Goal: Task Accomplishment & Management: Manage account settings

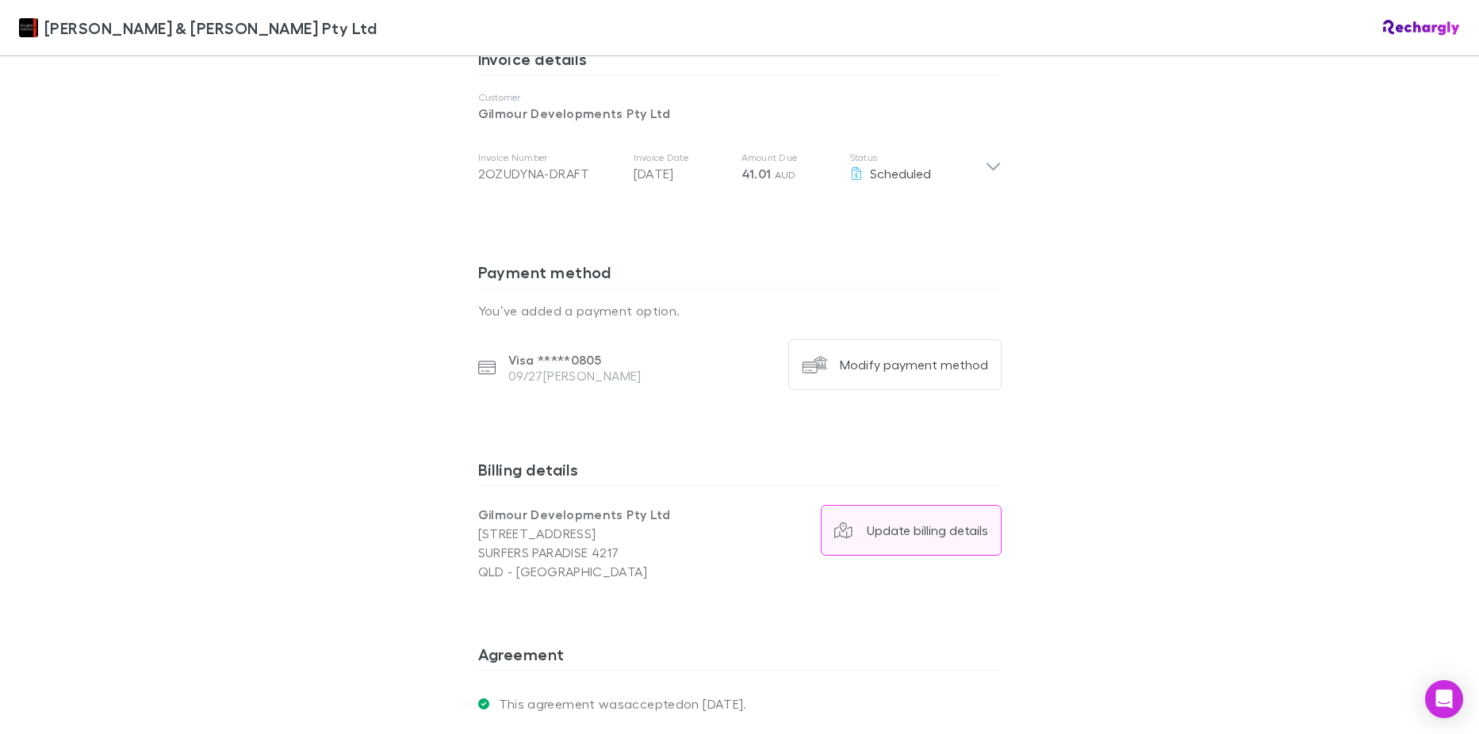
scroll to position [911, 0]
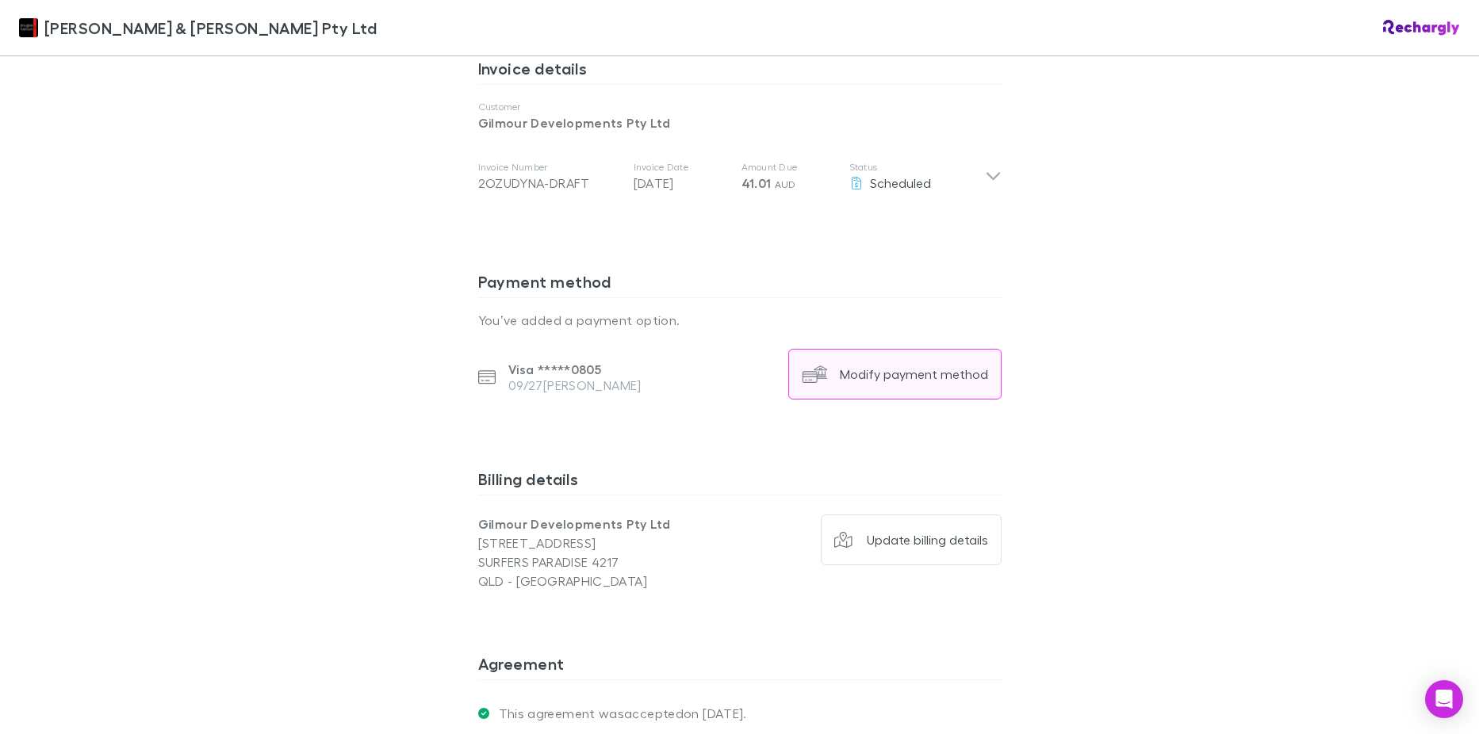
click at [925, 366] on div "Modify payment method" at bounding box center [914, 374] width 148 height 16
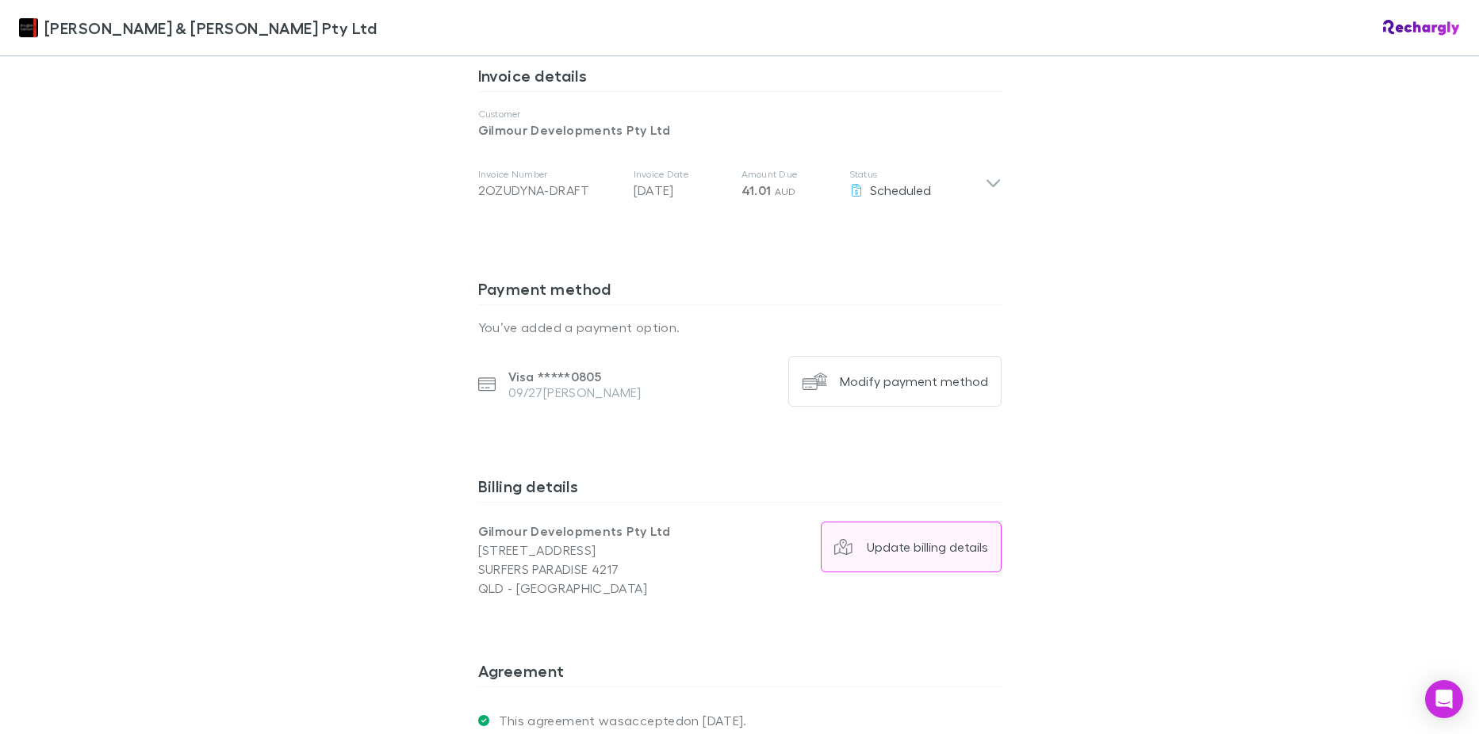
click at [917, 539] on div "Update billing details" at bounding box center [927, 547] width 121 height 16
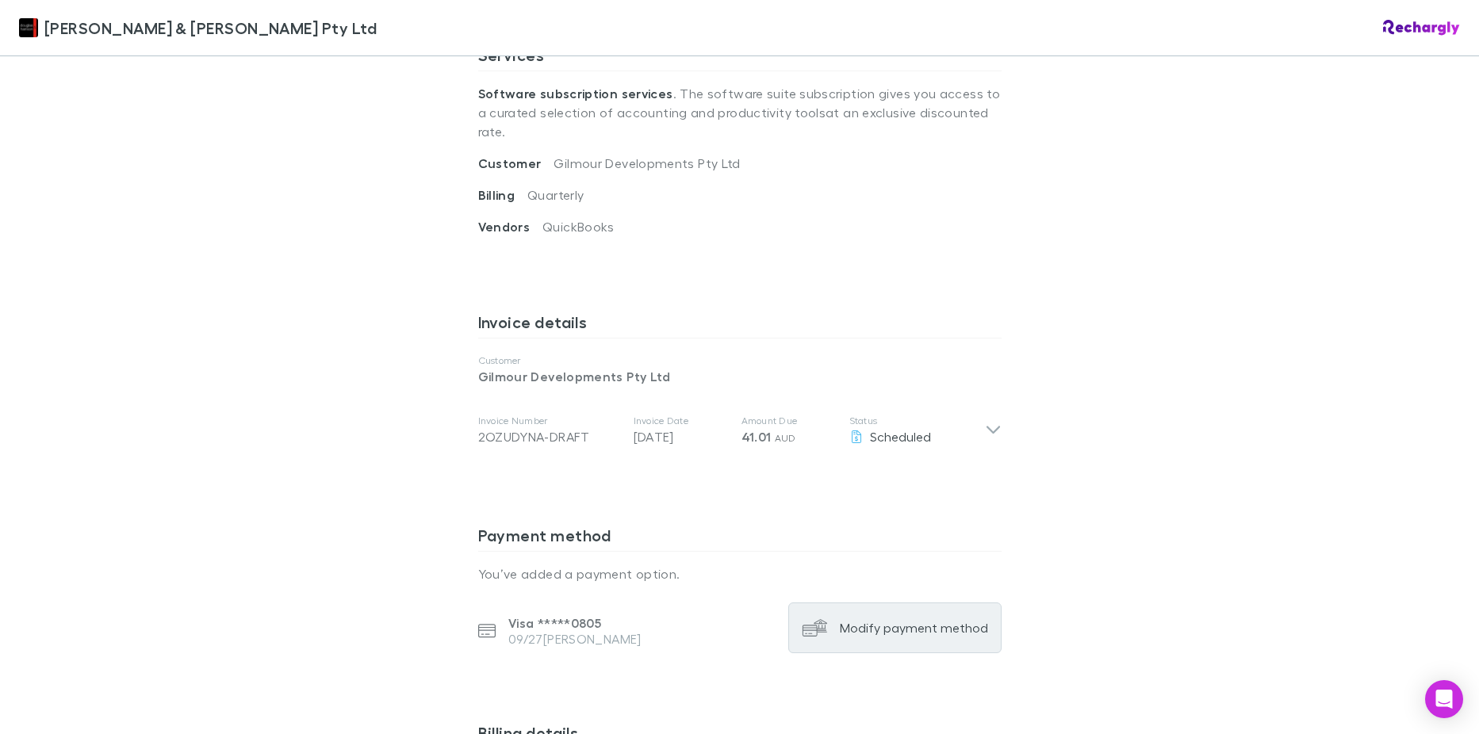
scroll to position [634, 0]
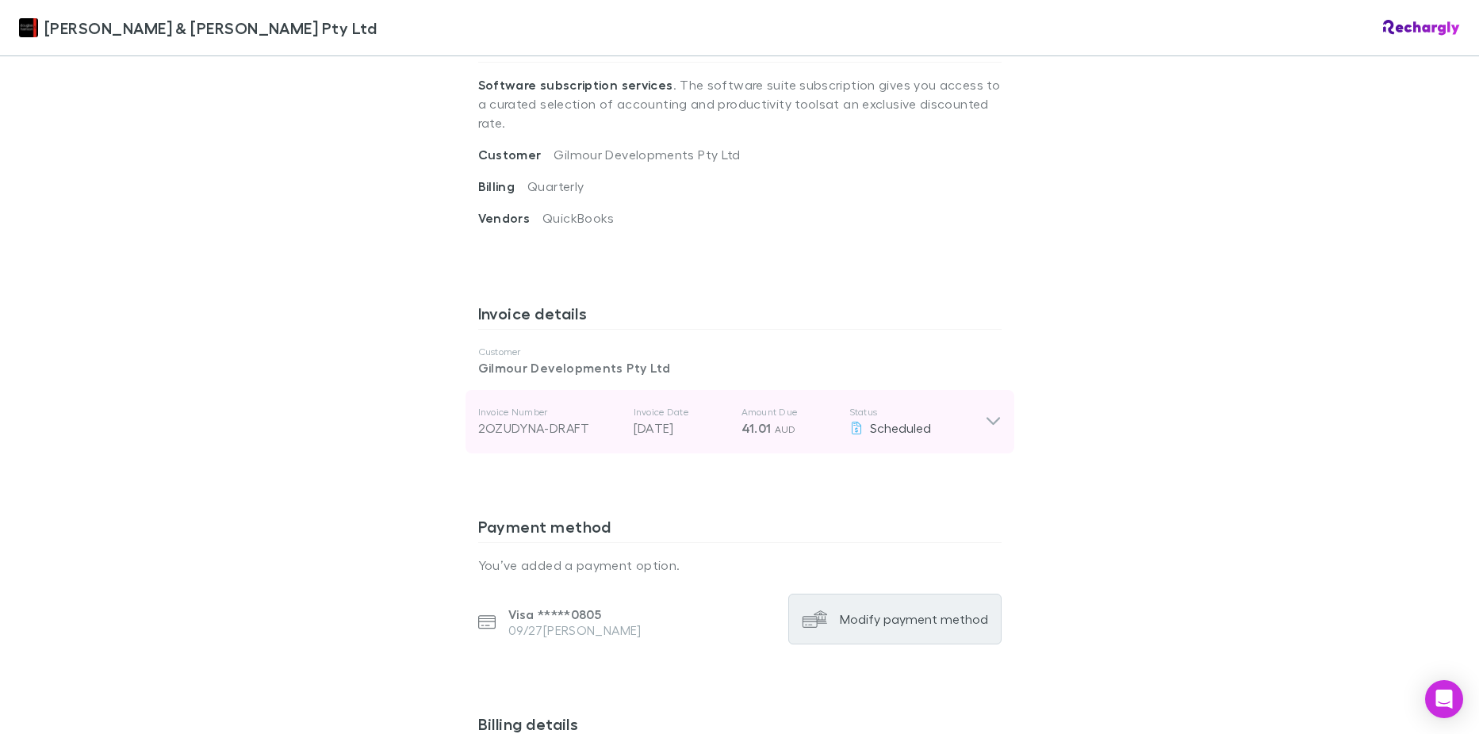
click at [986, 412] on icon at bounding box center [993, 421] width 17 height 19
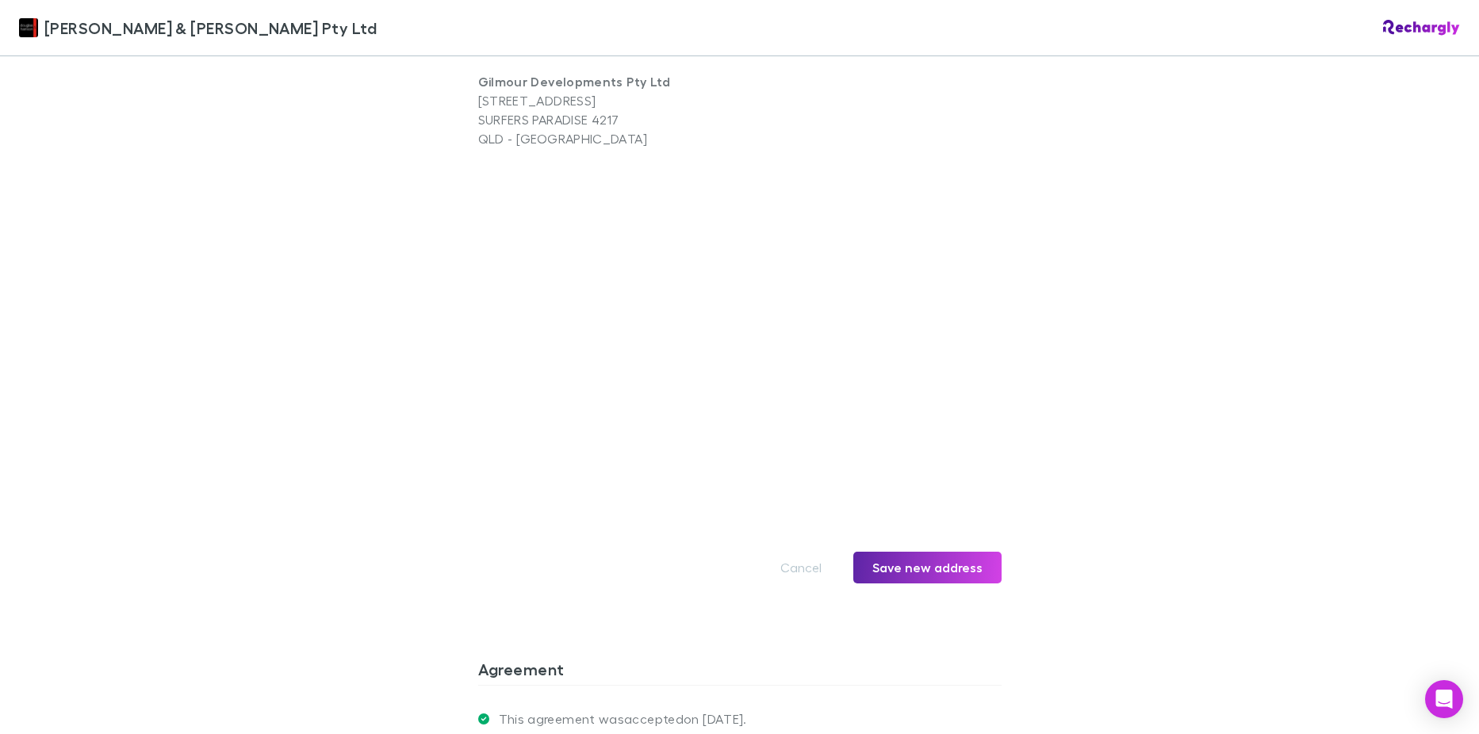
scroll to position [1665, 0]
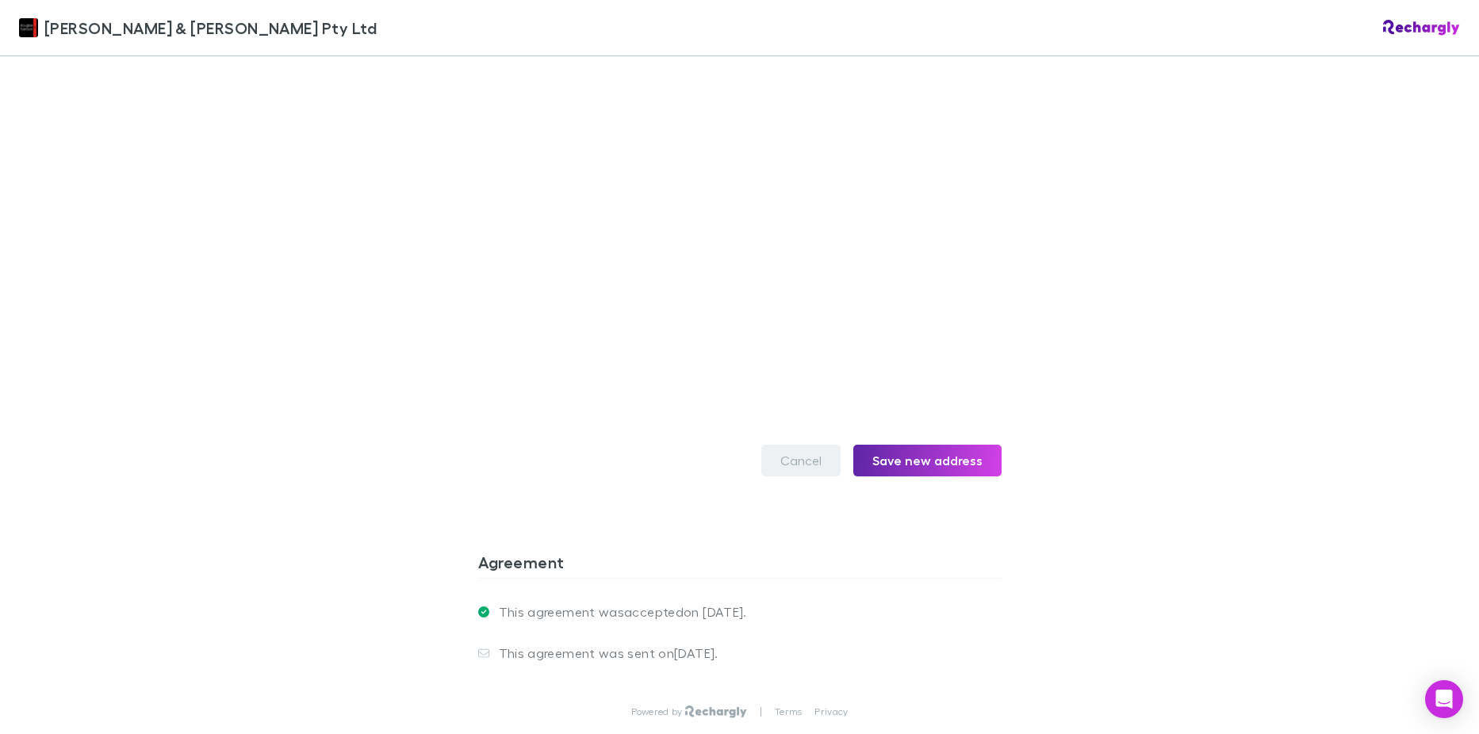
click at [792, 445] on button "Cancel" at bounding box center [800, 461] width 79 height 32
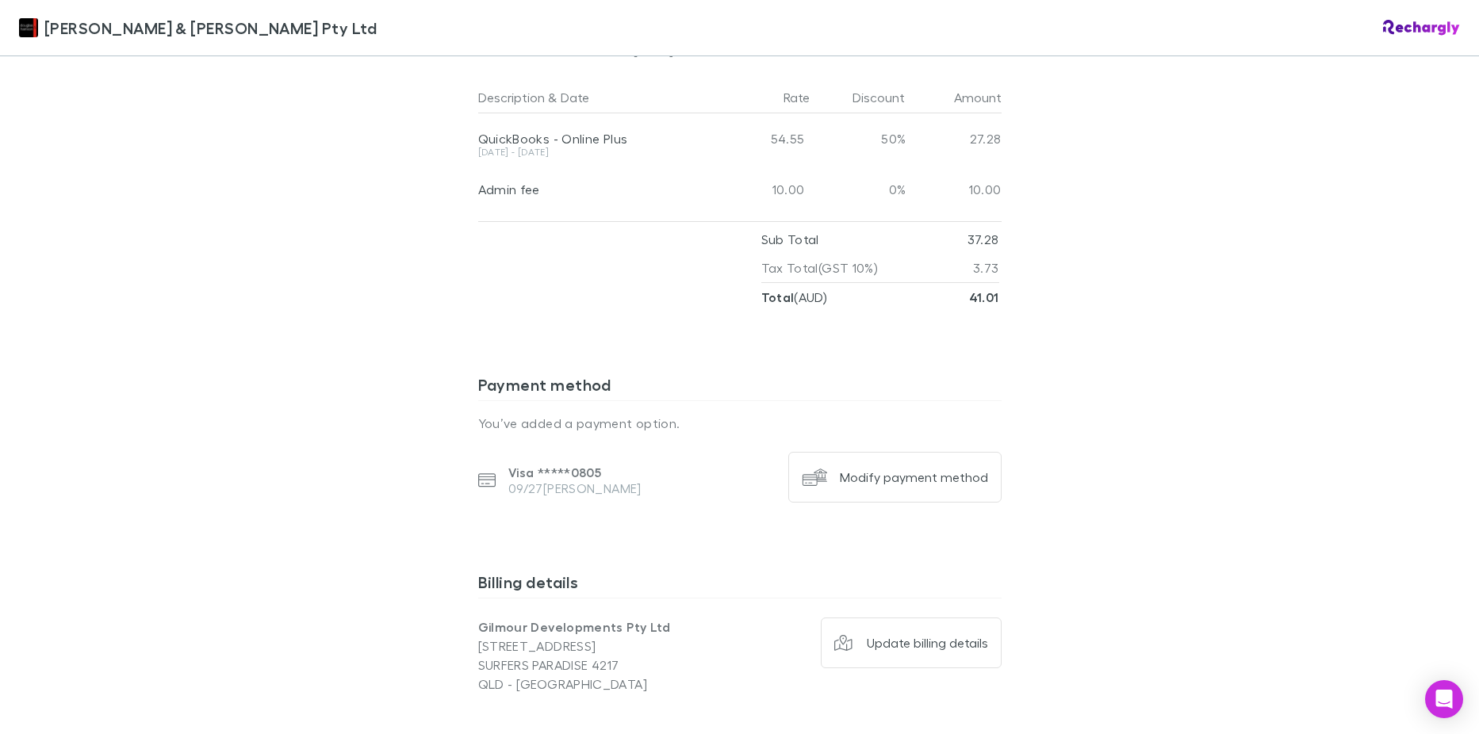
scroll to position [957, 0]
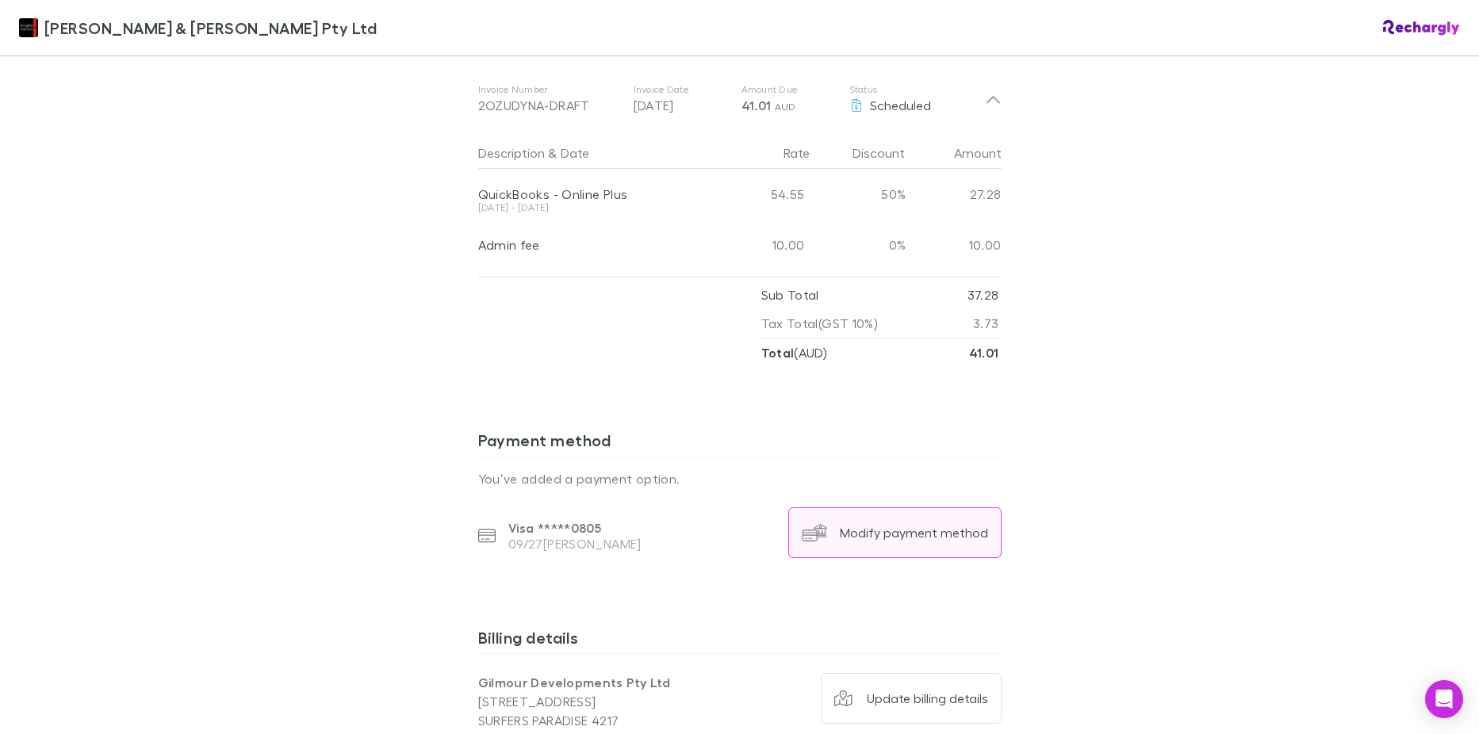
click at [898, 525] on div "Modify payment method" at bounding box center [914, 533] width 148 height 16
